Goal: Task Accomplishment & Management: Use online tool/utility

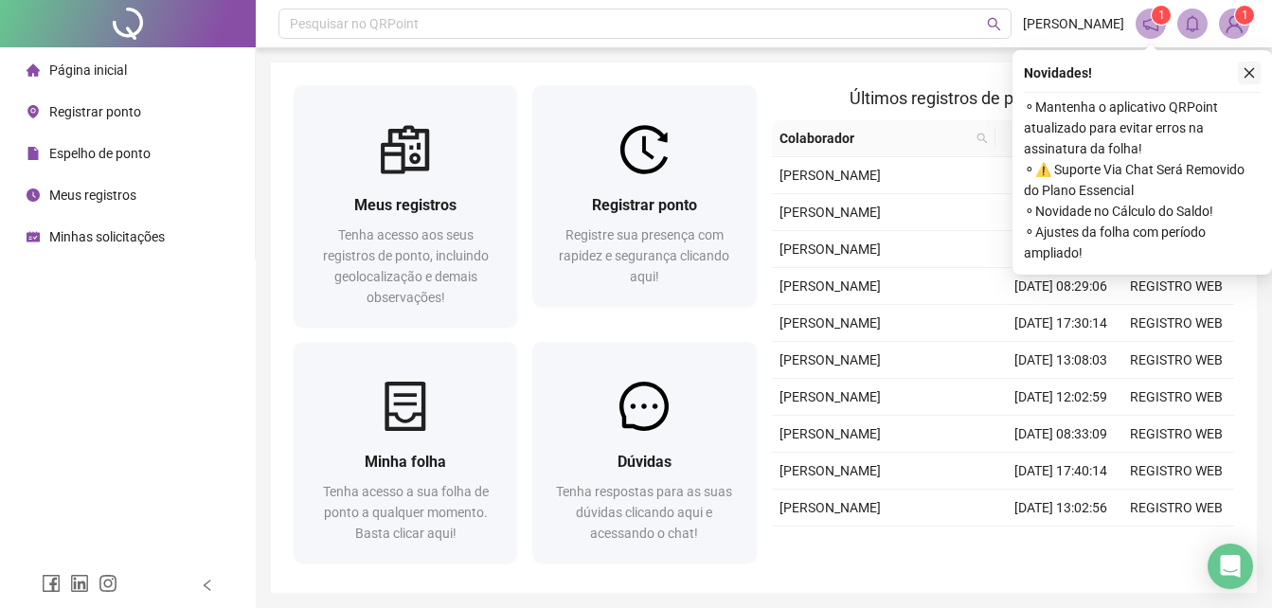
click at [1250, 73] on icon "close" at bounding box center [1249, 72] width 13 height 13
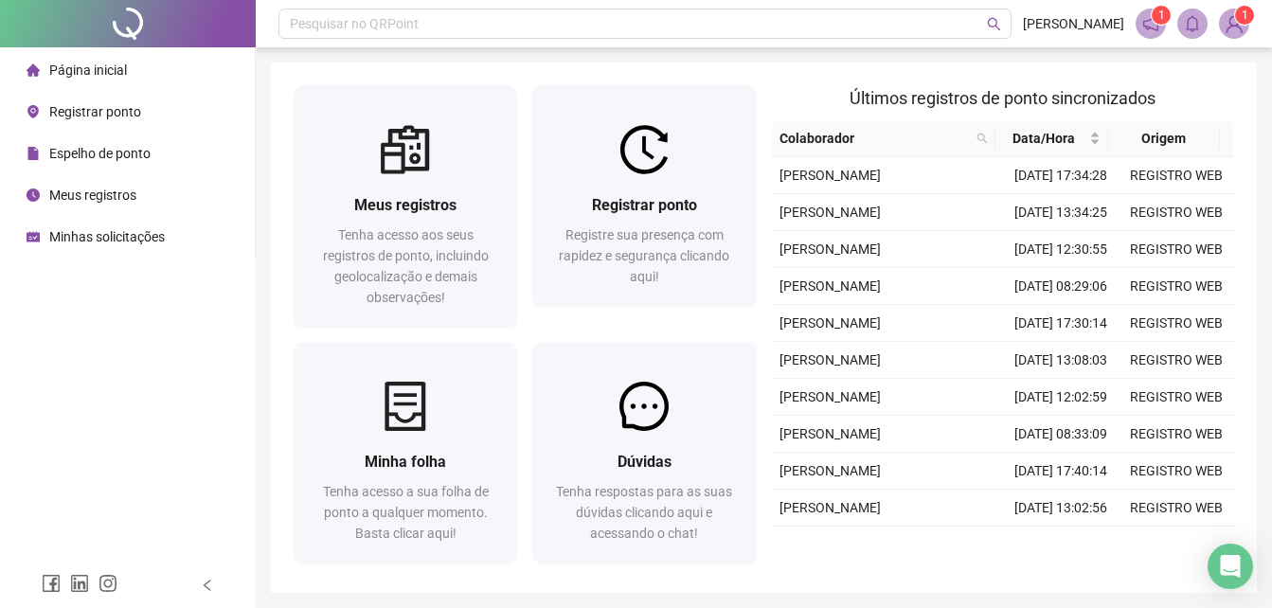
click at [89, 115] on span "Registrar ponto" at bounding box center [95, 111] width 92 height 15
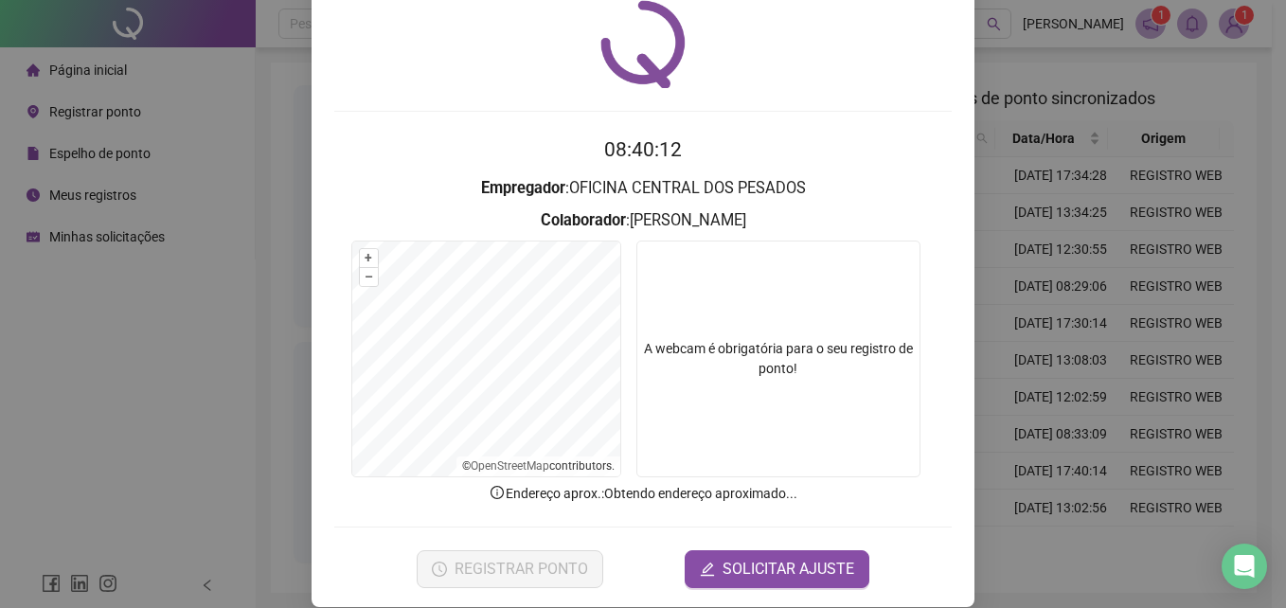
scroll to position [90, 0]
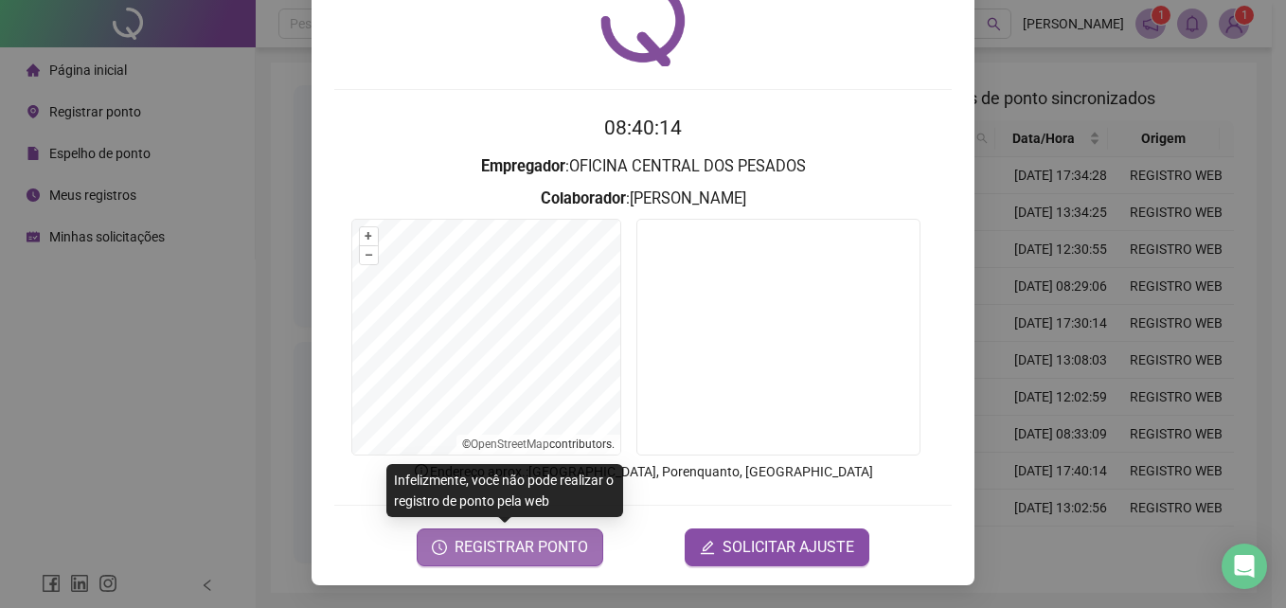
click at [502, 556] on span "REGISTRAR PONTO" at bounding box center [522, 547] width 134 height 23
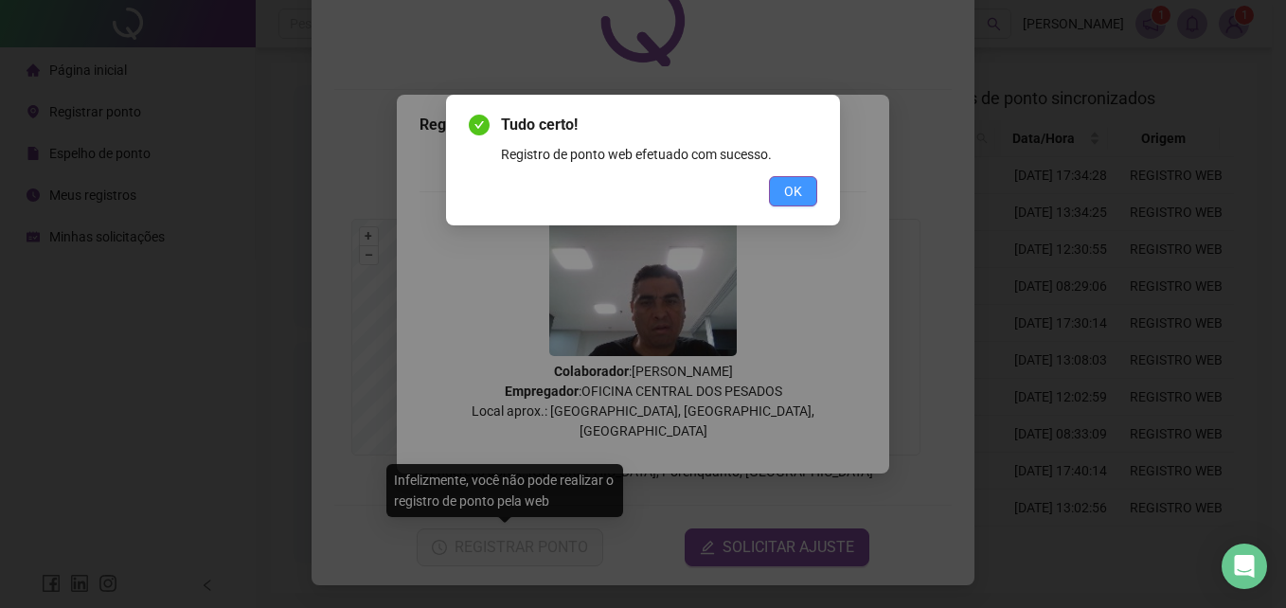
click at [790, 200] on span "OK" at bounding box center [793, 191] width 18 height 21
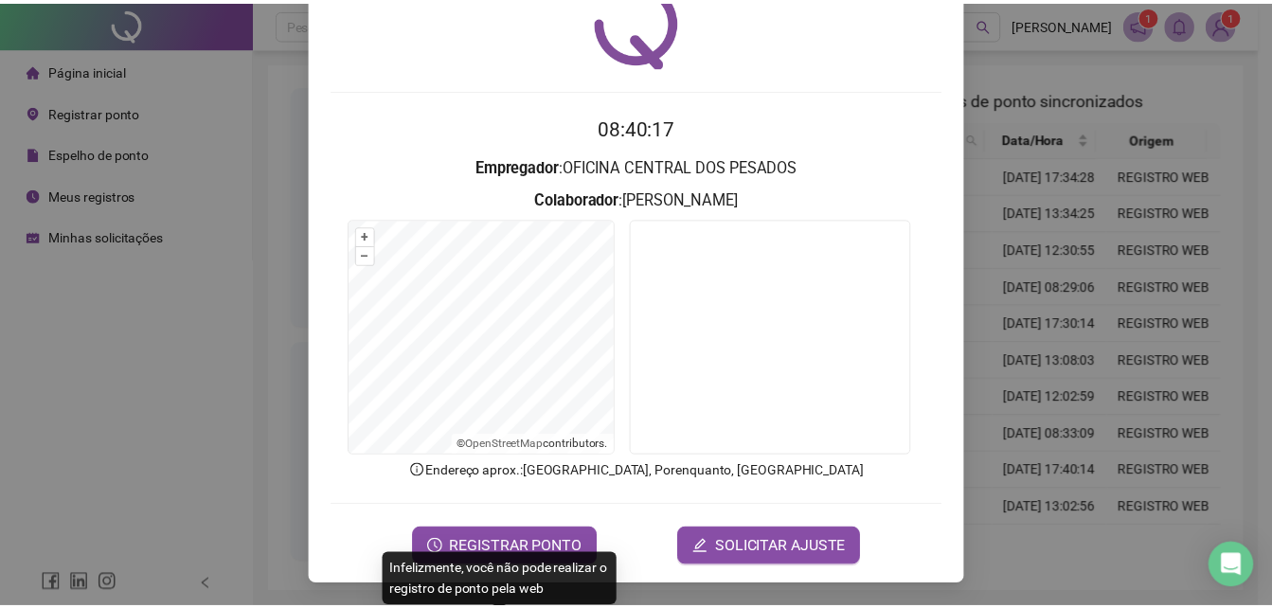
scroll to position [0, 0]
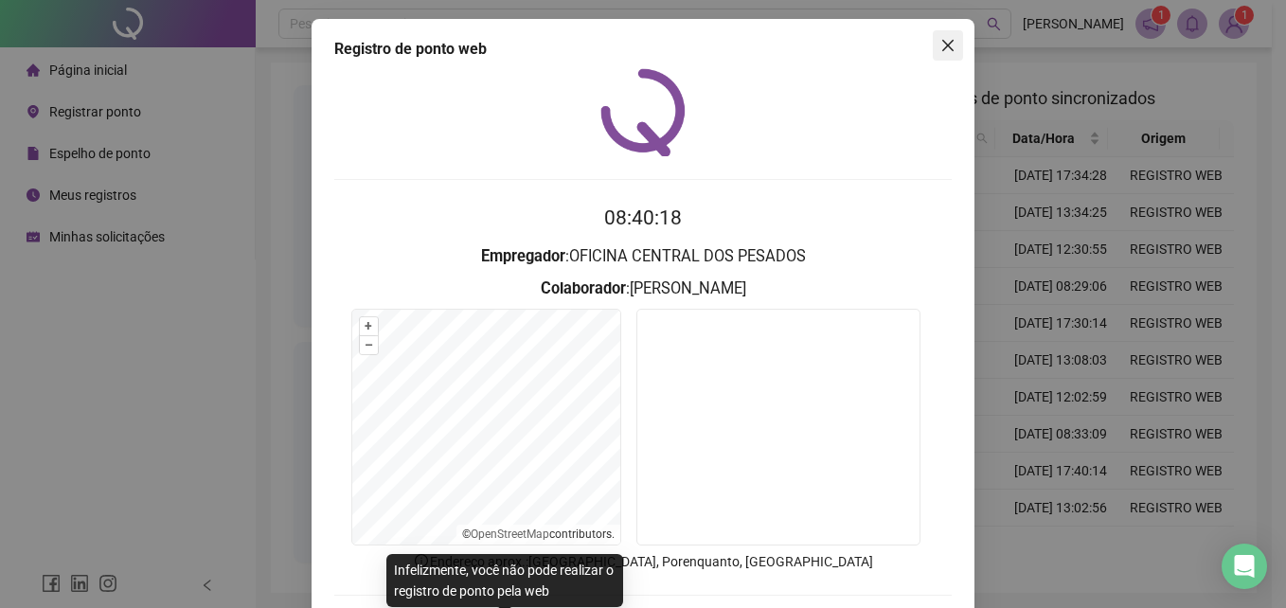
click at [946, 46] on icon "close" at bounding box center [948, 45] width 15 height 15
